Goal: Transaction & Acquisition: Book appointment/travel/reservation

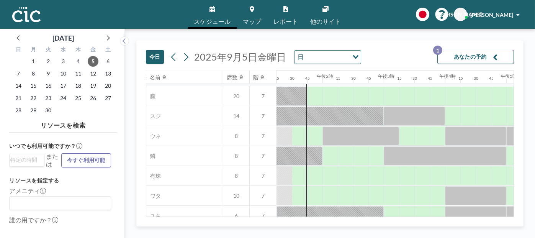
scroll to position [586, 812]
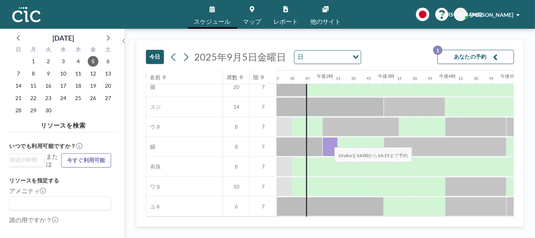
click at [328, 141] on div at bounding box center [329, 146] width 15 height 19
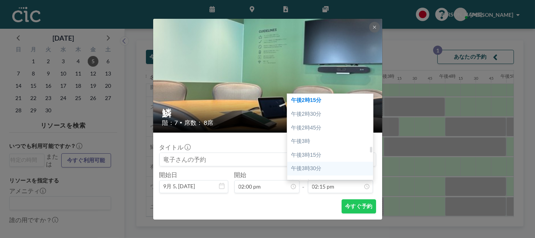
scroll to position [815, 0]
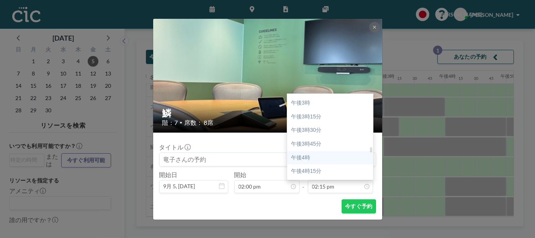
click at [325, 159] on div "午後4時" at bounding box center [332, 158] width 90 height 14
type input "04:00 pm"
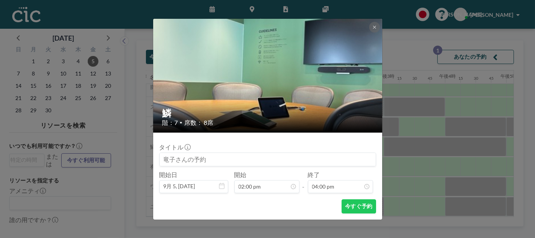
scroll to position [872, 0]
click at [356, 206] on font "今すぐ予約" at bounding box center [358, 206] width 27 height 7
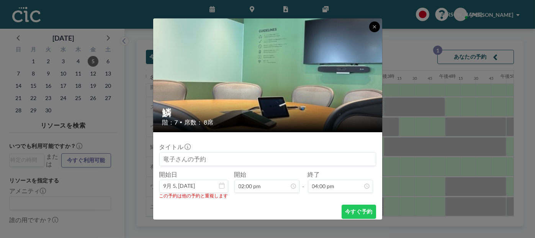
click at [373, 25] on icon at bounding box center [374, 26] width 3 height 3
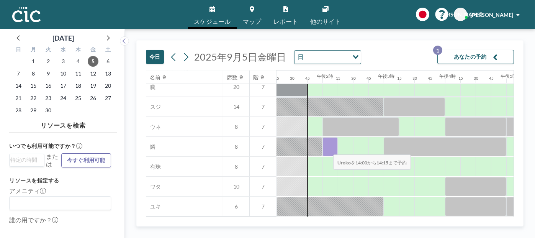
click at [327, 149] on div at bounding box center [329, 146] width 15 height 19
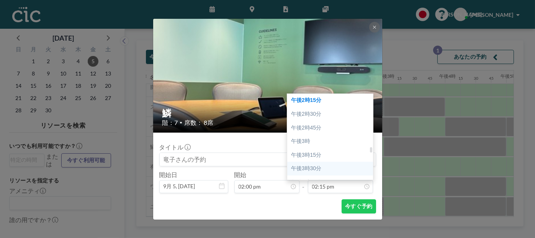
scroll to position [815, 0]
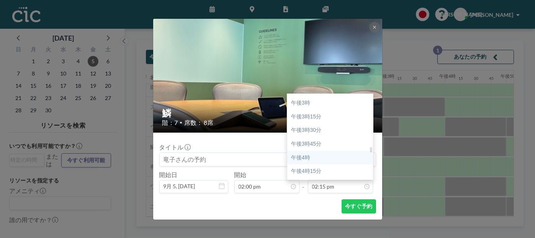
click at [328, 160] on div "午後4時" at bounding box center [332, 158] width 90 height 14
type input "04:00 pm"
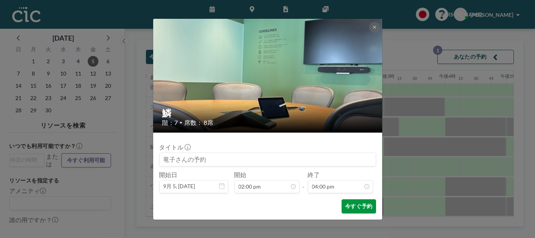
scroll to position [872, 0]
click at [357, 209] on font "今すぐ予約" at bounding box center [358, 206] width 27 height 7
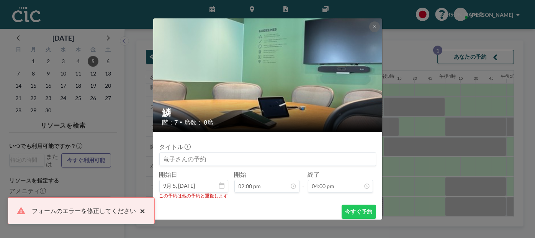
click at [141, 211] on font "×" at bounding box center [142, 210] width 5 height 11
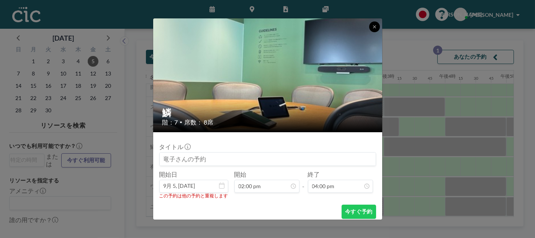
click at [373, 25] on icon at bounding box center [374, 27] width 5 height 5
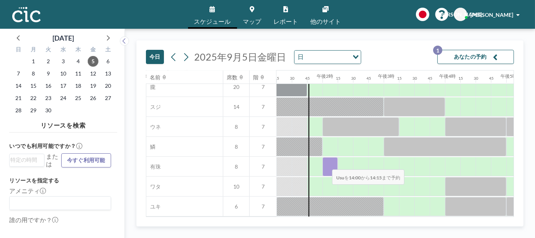
drag, startPoint x: 324, startPoint y: 172, endPoint x: 326, endPoint y: 164, distance: 8.3
click at [326, 164] on div at bounding box center [329, 166] width 15 height 19
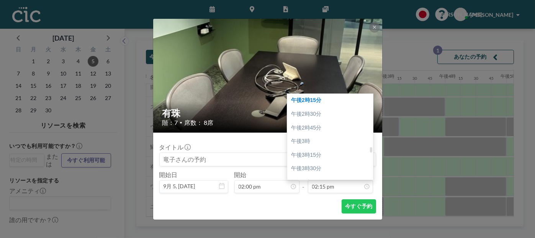
scroll to position [815, 0]
click at [321, 158] on div "午後4時" at bounding box center [332, 158] width 90 height 14
type input "04:00 pm"
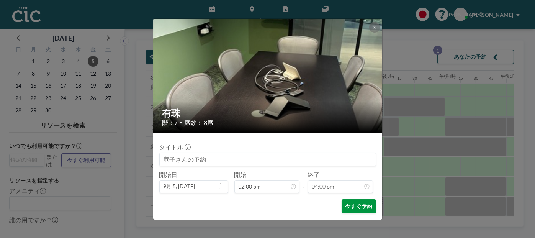
scroll to position [872, 0]
click at [350, 203] on font "今すぐ予約" at bounding box center [358, 206] width 27 height 7
